Goal: Register for event/course

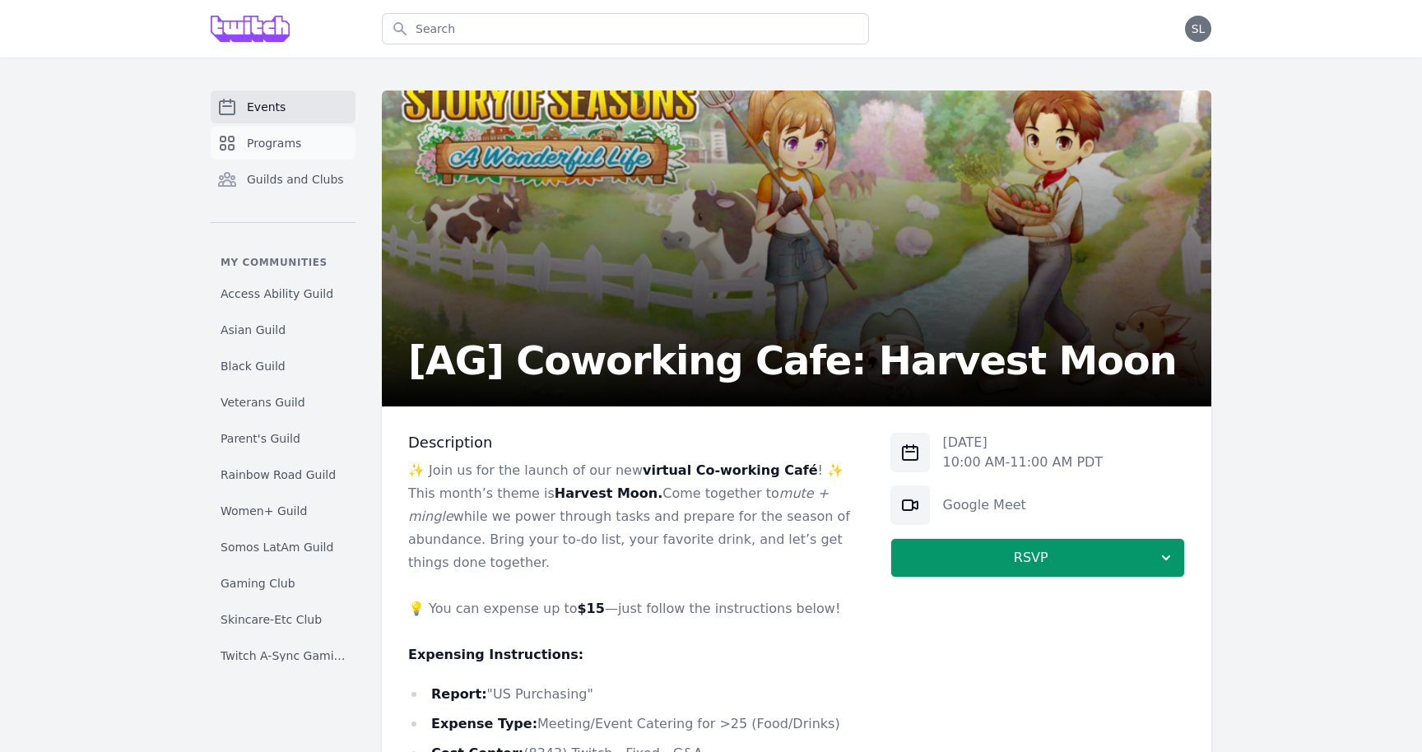
click at [285, 143] on span "Programs" at bounding box center [274, 143] width 54 height 16
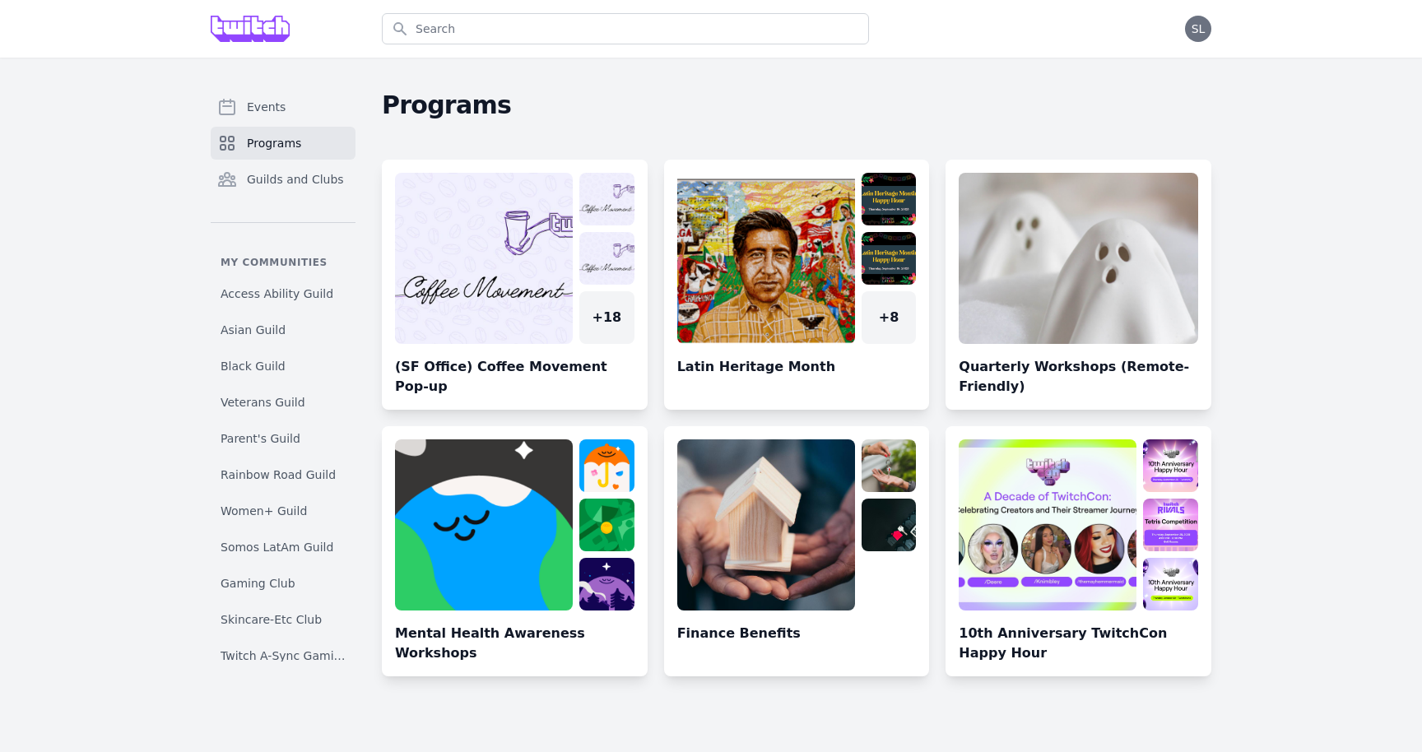
click at [295, 142] on span "Programs" at bounding box center [274, 143] width 54 height 16
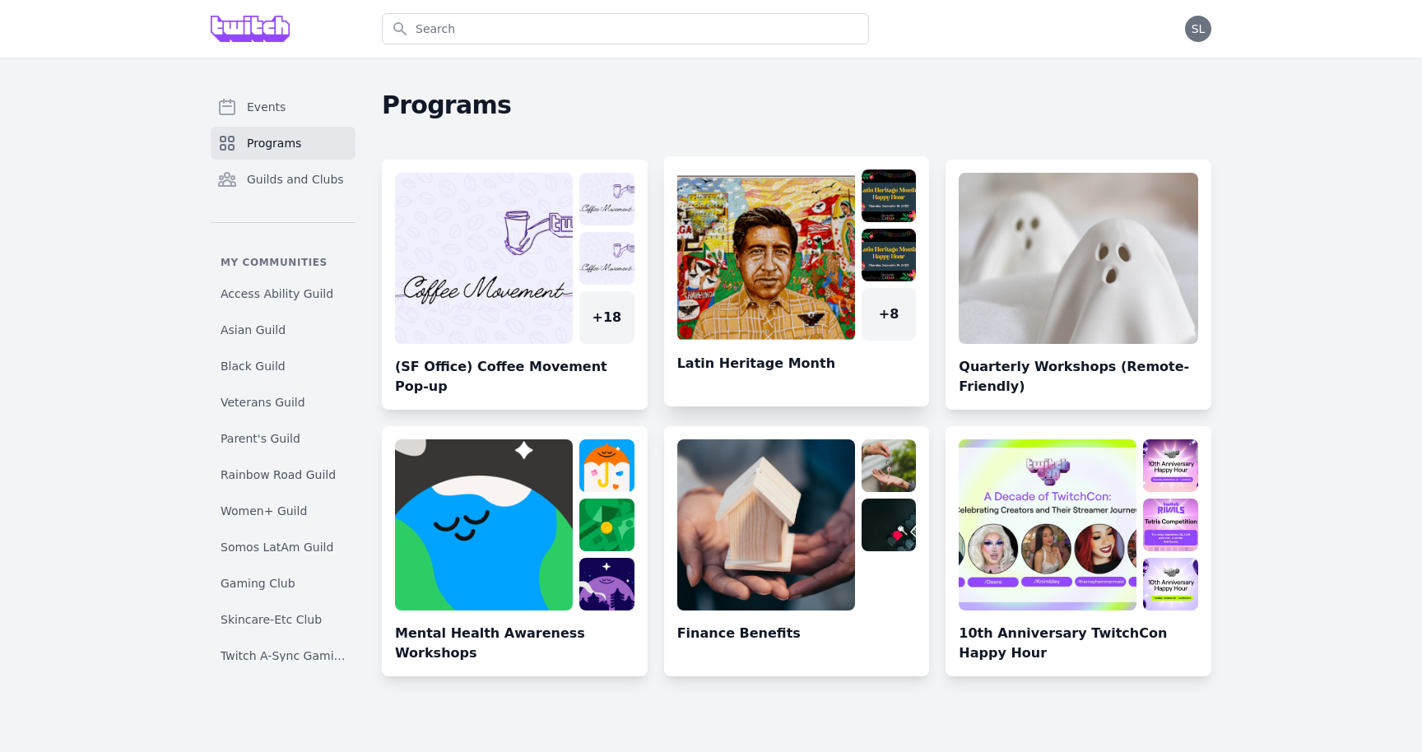
click at [715, 246] on link at bounding box center [797, 287] width 266 height 237
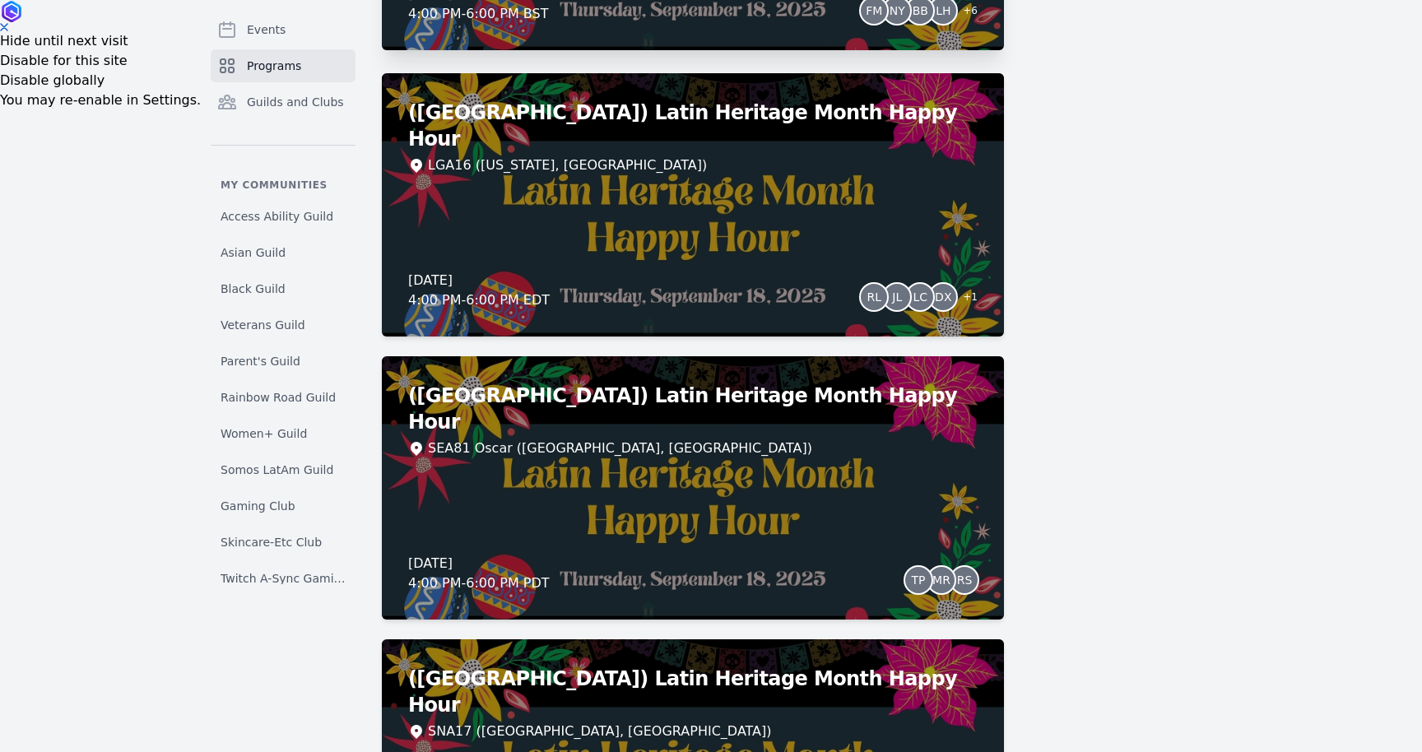
scroll to position [764, 0]
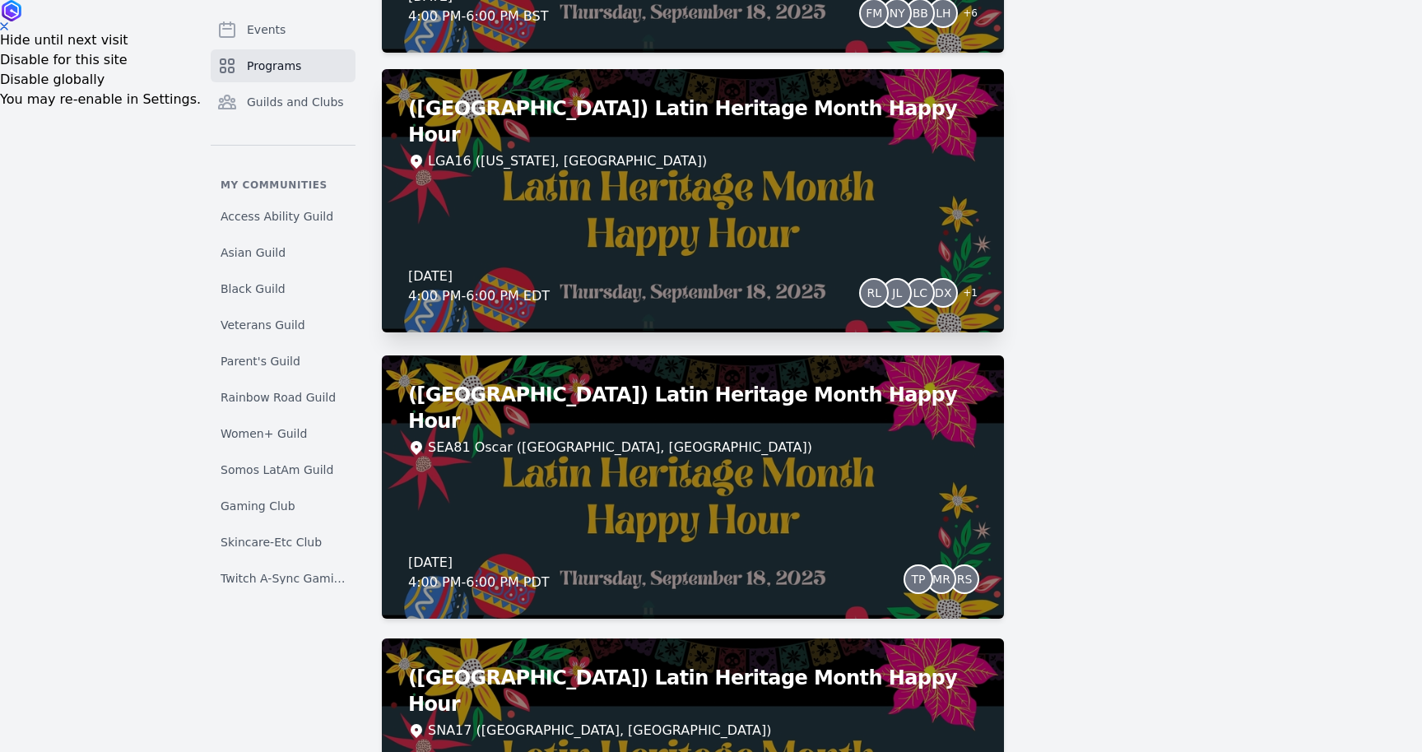
click at [771, 225] on div "([GEOGRAPHIC_DATA]) Latin Heritage Month Happy Hour LGA16 ([US_STATE], [GEOGRAP…" at bounding box center [693, 200] width 622 height 263
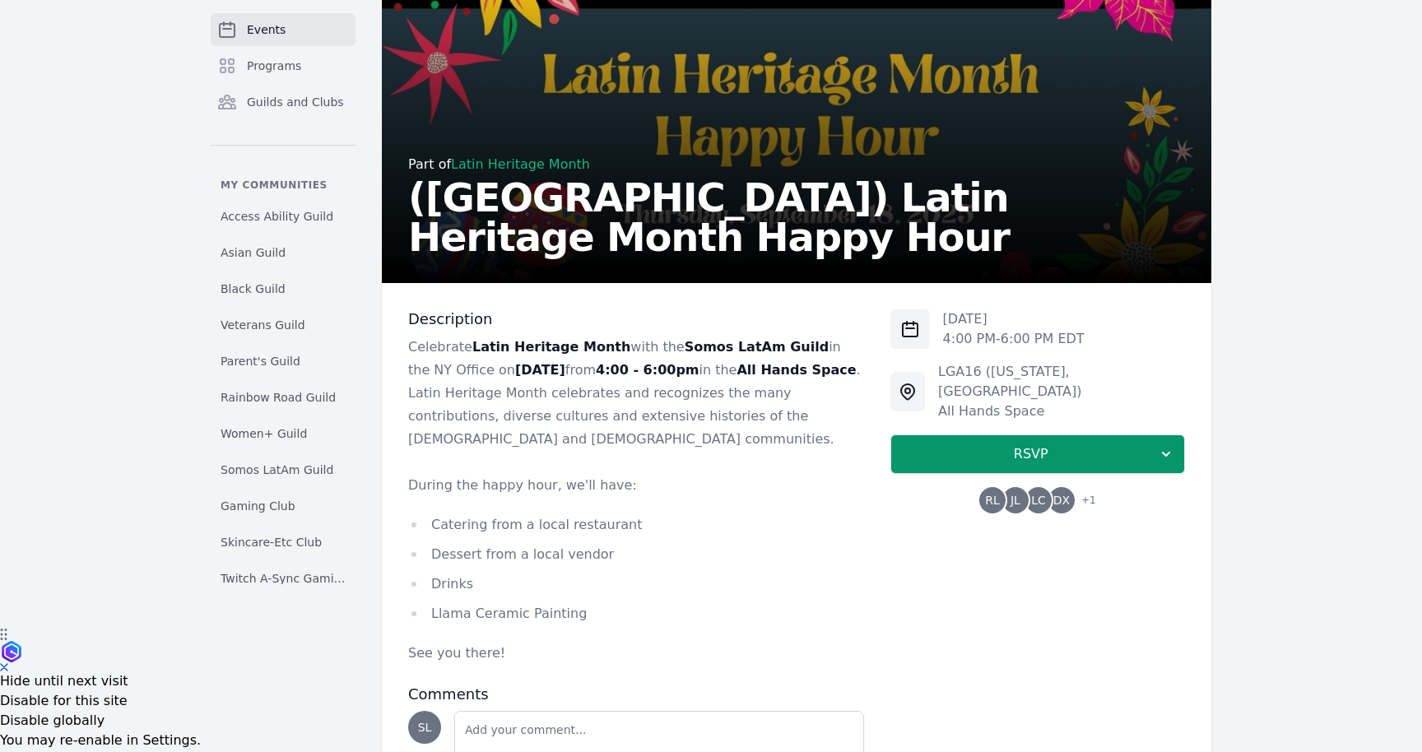
scroll to position [163, 0]
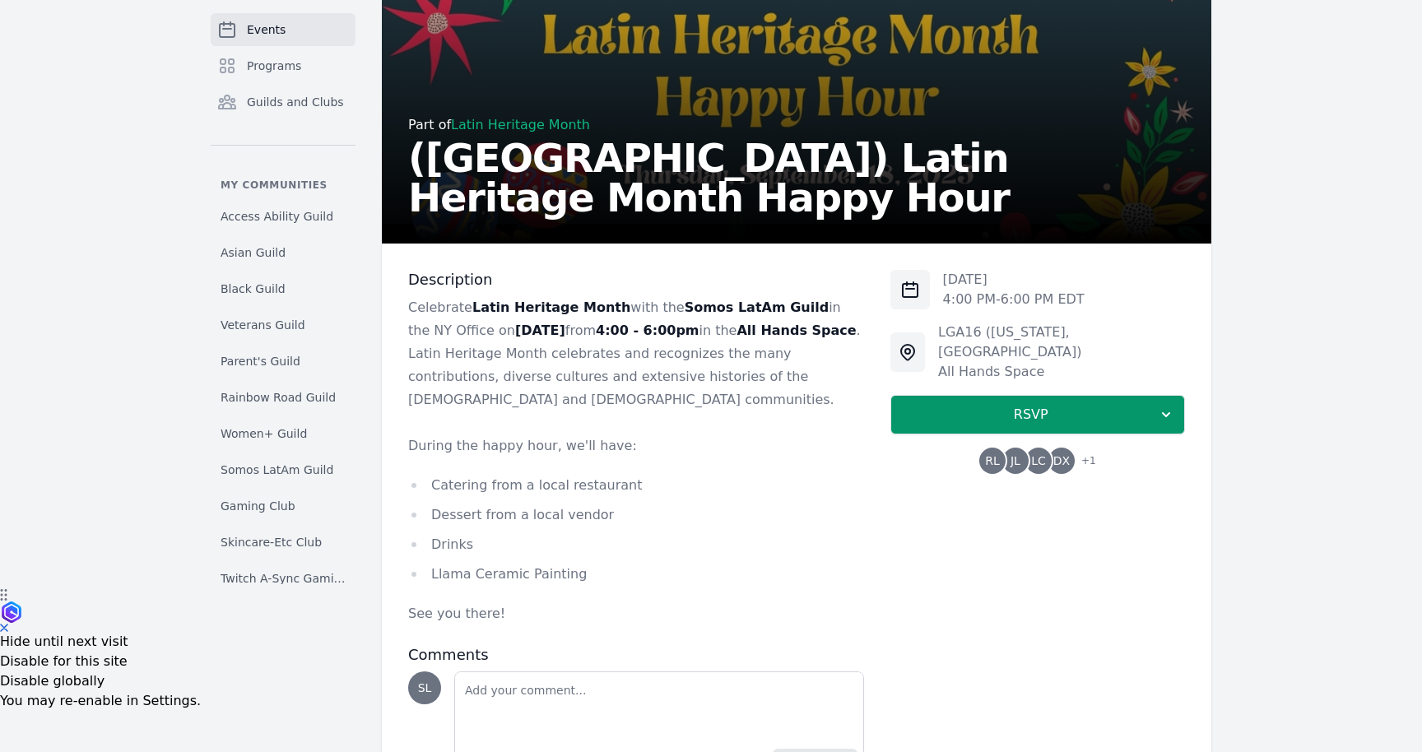
click at [1027, 450] on div "RL JL LC DX + 1" at bounding box center [1037, 461] width 117 height 26
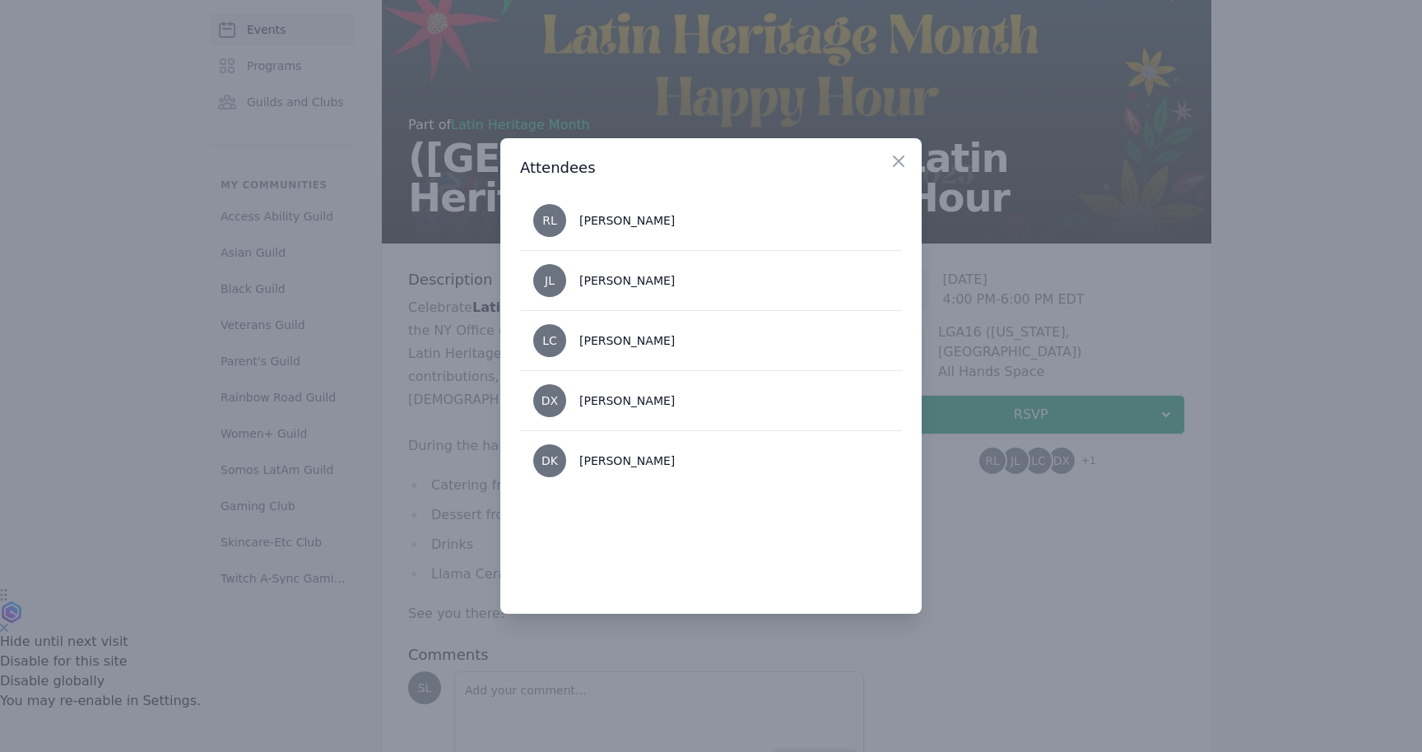
click at [1031, 596] on div at bounding box center [711, 376] width 1422 height 752
